Goal: Task Accomplishment & Management: Use online tool/utility

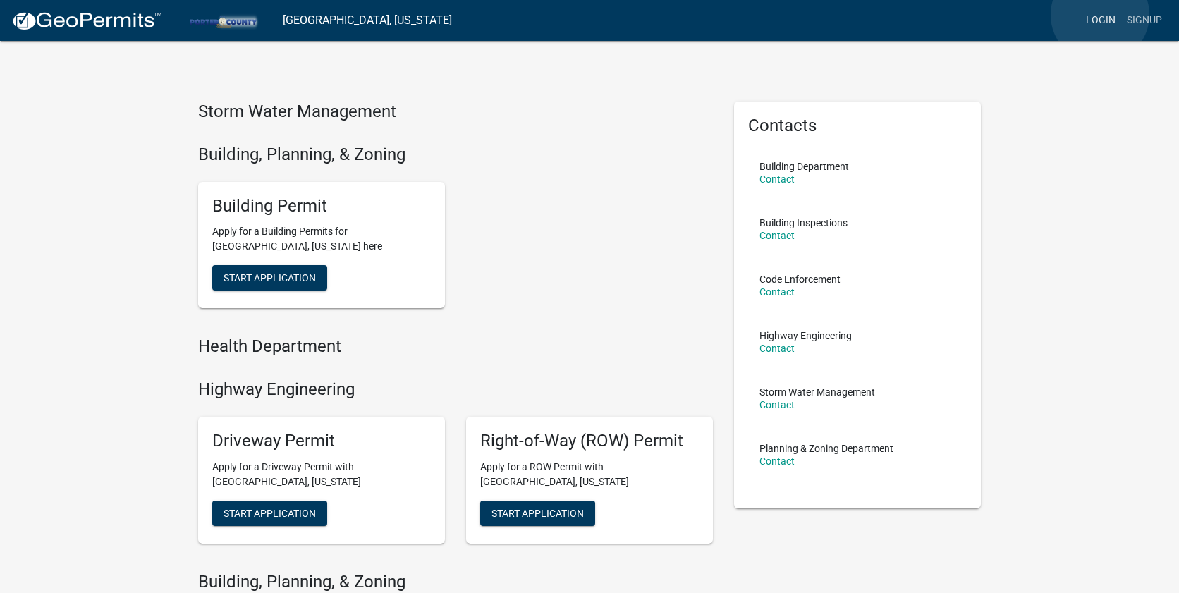
click at [1100, 14] on link "Login" at bounding box center [1100, 20] width 41 height 27
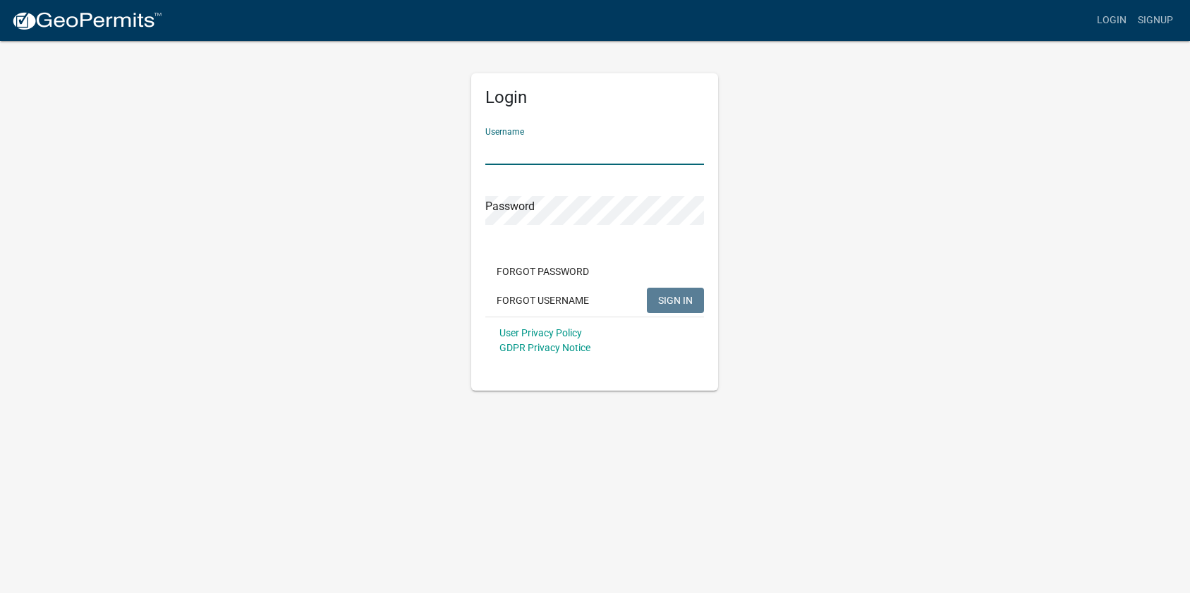
click at [518, 150] on input "Username" at bounding box center [594, 150] width 219 height 29
type input "P"
type input "stenderp"
click at [647, 288] on button "SIGN IN" at bounding box center [675, 300] width 57 height 25
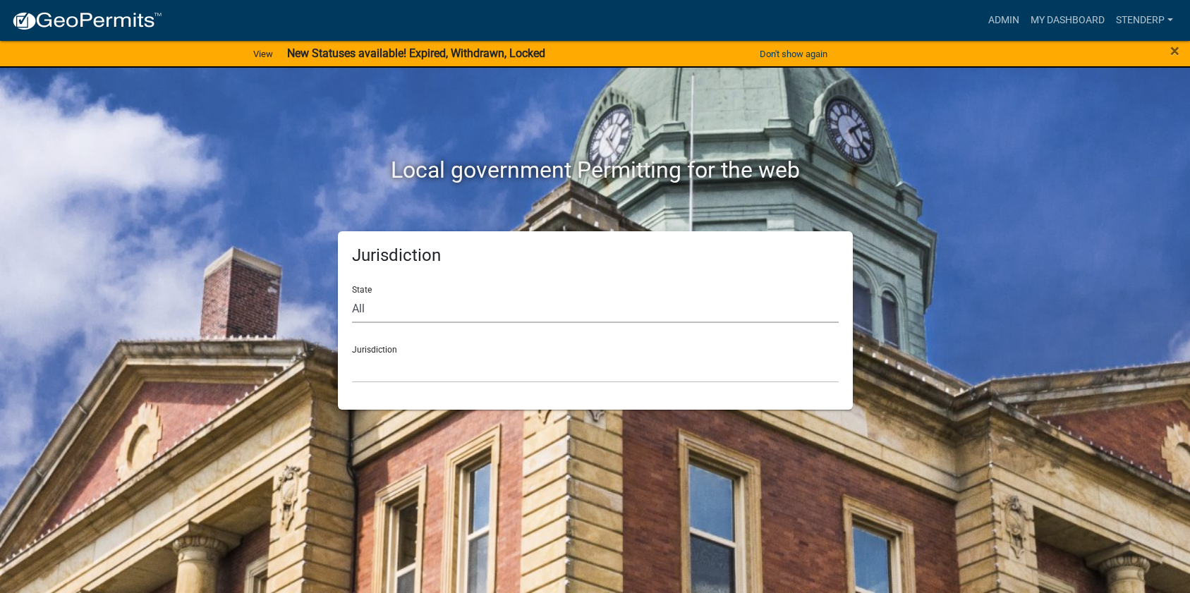
click at [440, 317] on select "All [US_STATE] [US_STATE] [US_STATE] [US_STATE] [US_STATE] [US_STATE] [US_STATE…" at bounding box center [595, 308] width 487 height 29
click at [422, 319] on select "All [US_STATE] [US_STATE] [US_STATE] [US_STATE] [US_STATE] [US_STATE] [US_STATE…" at bounding box center [595, 308] width 487 height 29
select select "[US_STATE]"
click at [352, 294] on select "All [US_STATE] [US_STATE] [US_STATE] [US_STATE] [US_STATE] [US_STATE] [US_STATE…" at bounding box center [595, 308] width 487 height 29
click at [379, 339] on div "Jurisdiction City of [GEOGRAPHIC_DATA], [US_STATE] City of [GEOGRAPHIC_DATA], […" at bounding box center [595, 358] width 487 height 49
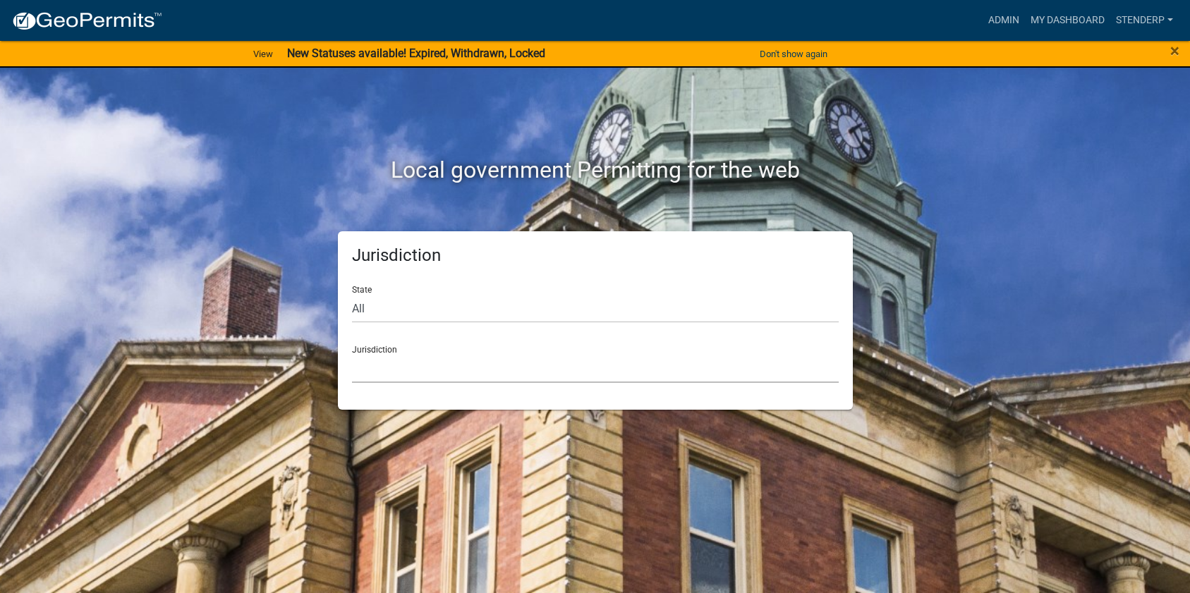
click at [381, 356] on select "City of [GEOGRAPHIC_DATA], [US_STATE] City of [GEOGRAPHIC_DATA], [US_STATE] Cit…" at bounding box center [595, 368] width 487 height 29
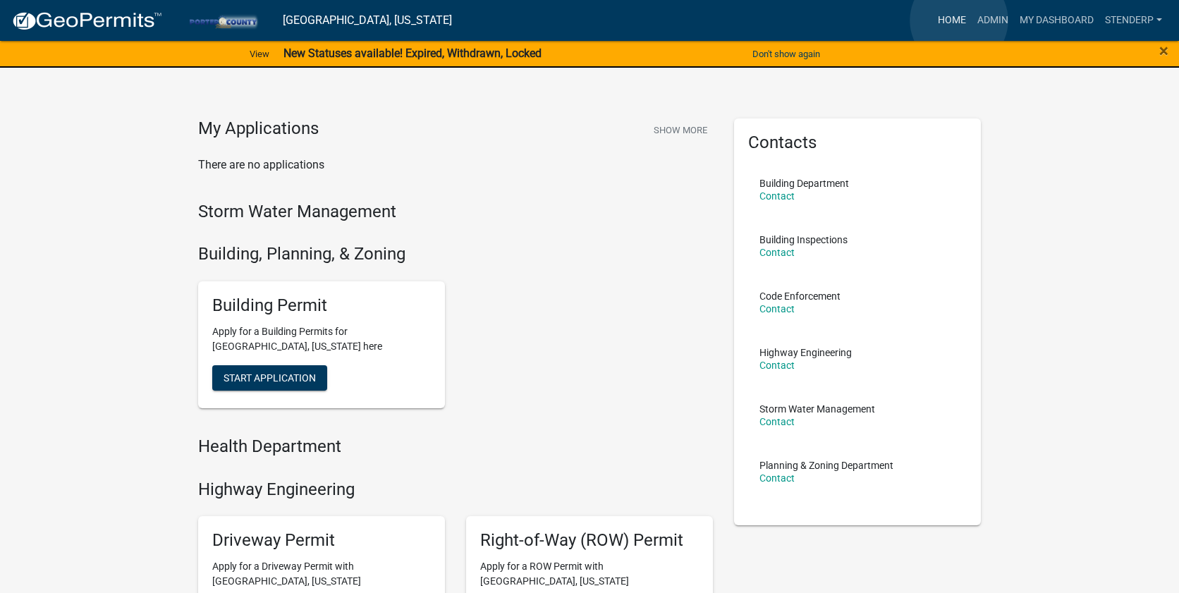
click at [959, 20] on link "Home" at bounding box center [951, 20] width 39 height 27
click at [1066, 22] on link "My Dashboard" at bounding box center [1056, 20] width 85 height 27
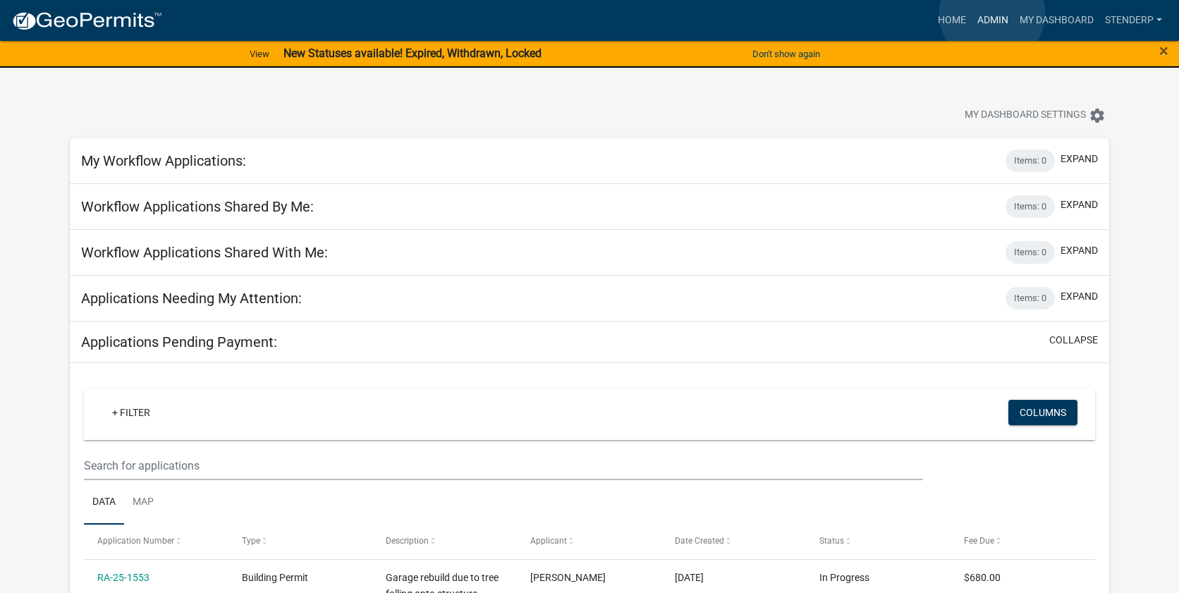
click at [992, 14] on link "Admin" at bounding box center [993, 20] width 42 height 27
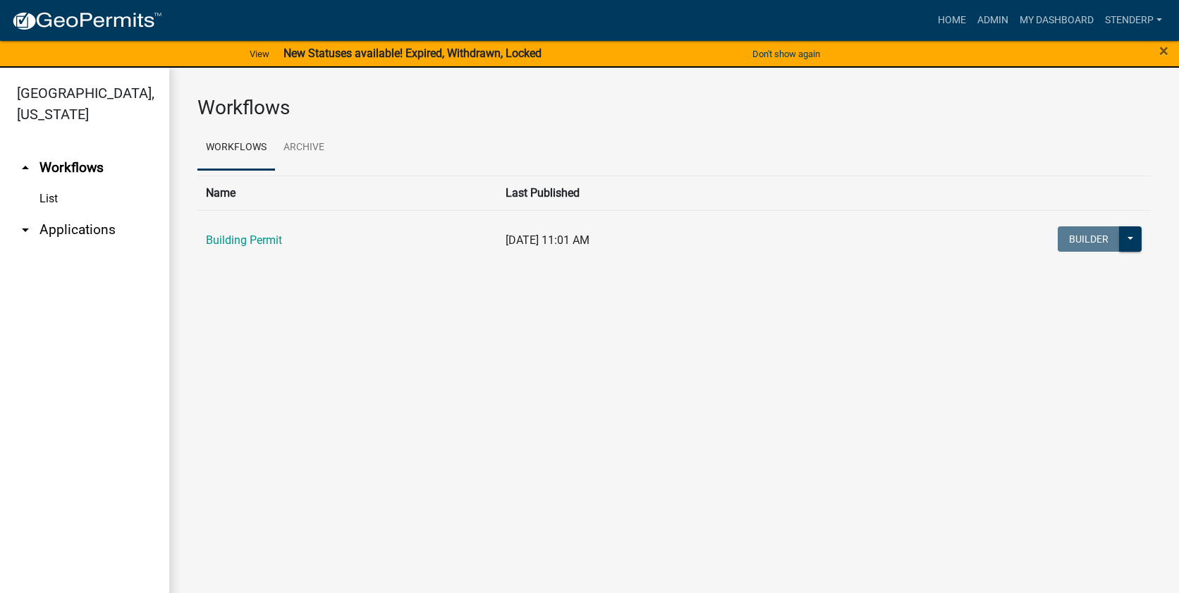
click at [28, 185] on link "List" at bounding box center [84, 199] width 169 height 28
click at [59, 219] on link "arrow_drop_down Applications" at bounding box center [84, 230] width 169 height 34
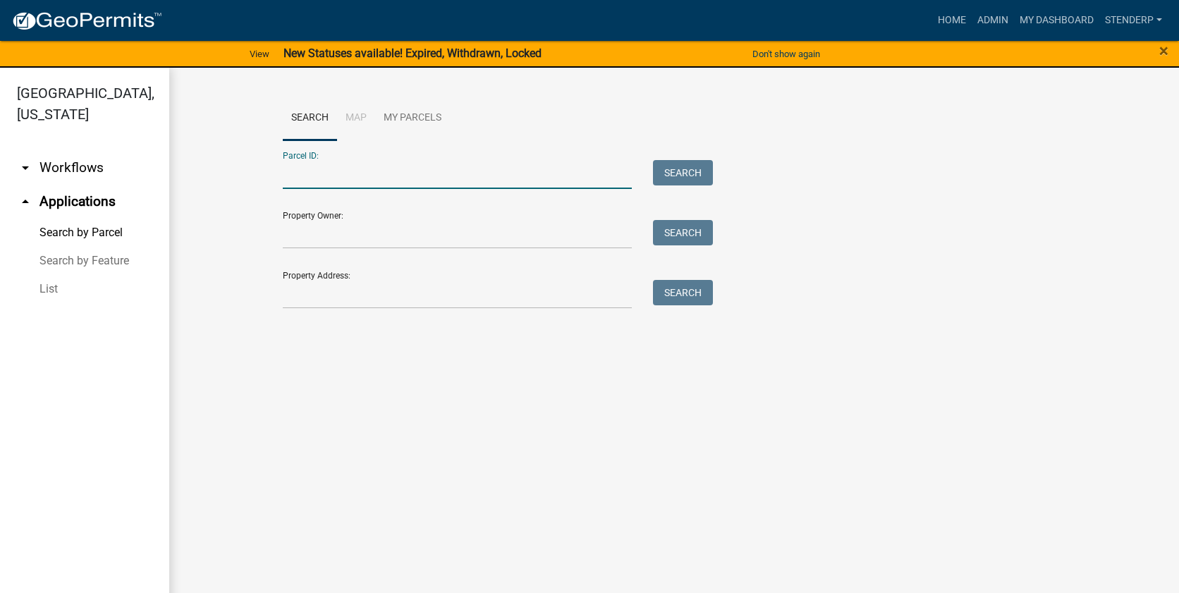
click at [330, 176] on input "Parcel ID:" at bounding box center [457, 174] width 349 height 29
click at [499, 163] on div "Parcel ID: Search" at bounding box center [494, 164] width 423 height 49
click at [509, 178] on input "Parcel ID:" at bounding box center [457, 174] width 349 height 29
paste input "64-09-18-300-007.000-019"
type input "64-09-18-300-007.000-019"
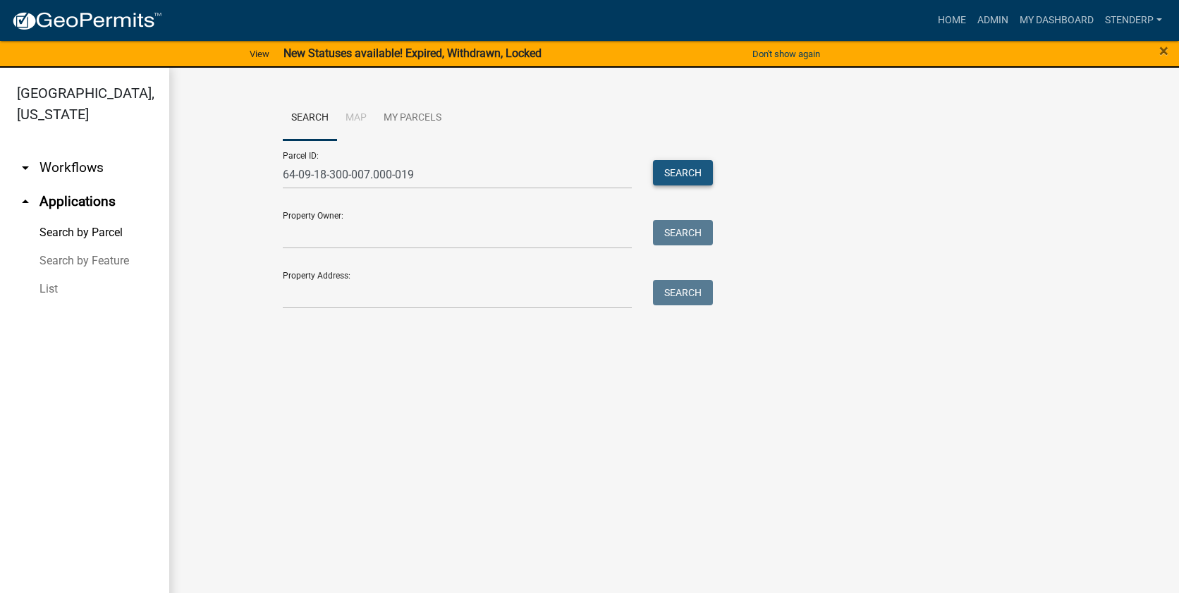
click at [671, 173] on button "Search" at bounding box center [683, 172] width 60 height 25
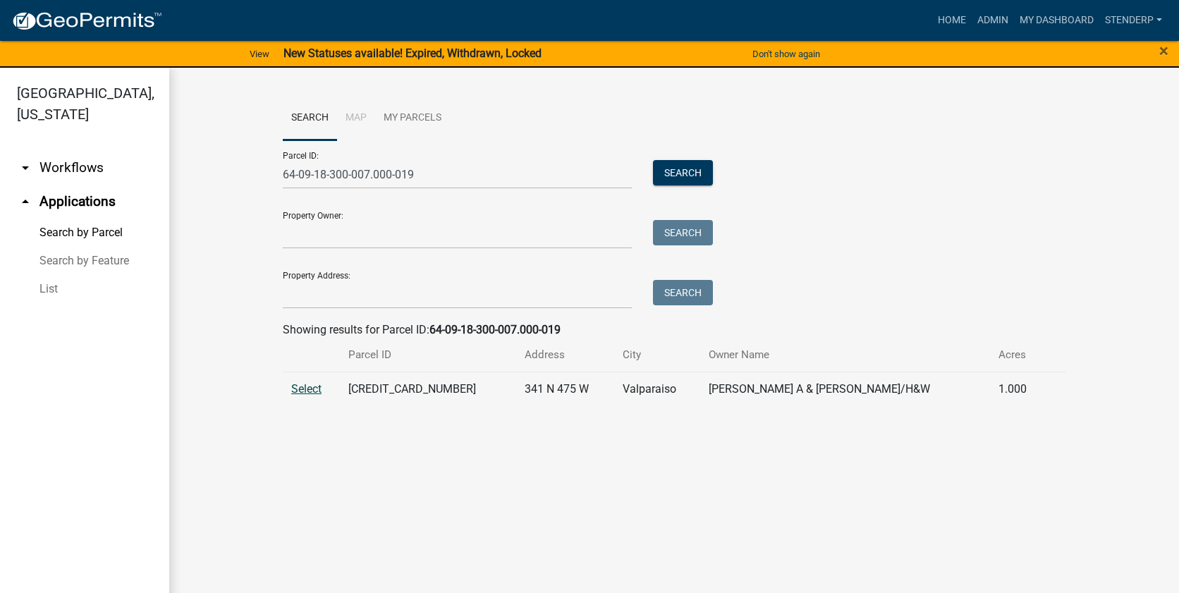
click at [315, 385] on span "Select" at bounding box center [306, 388] width 30 height 13
